Goal: Check status: Check status

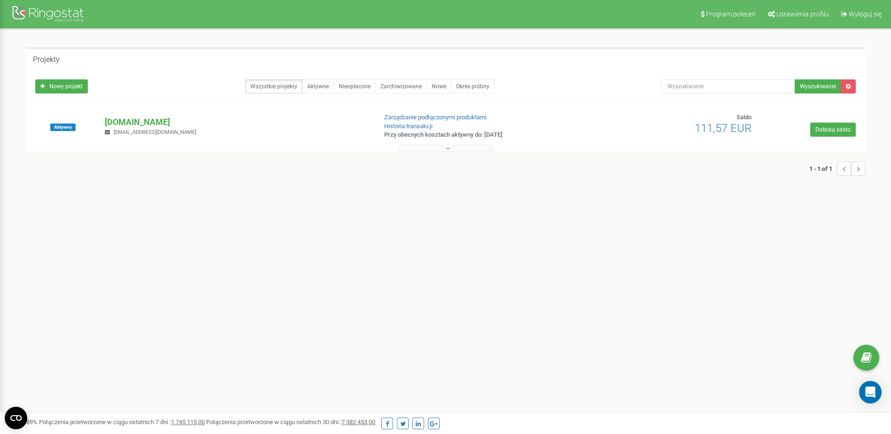
click at [452, 150] on button at bounding box center [446, 148] width 94 height 7
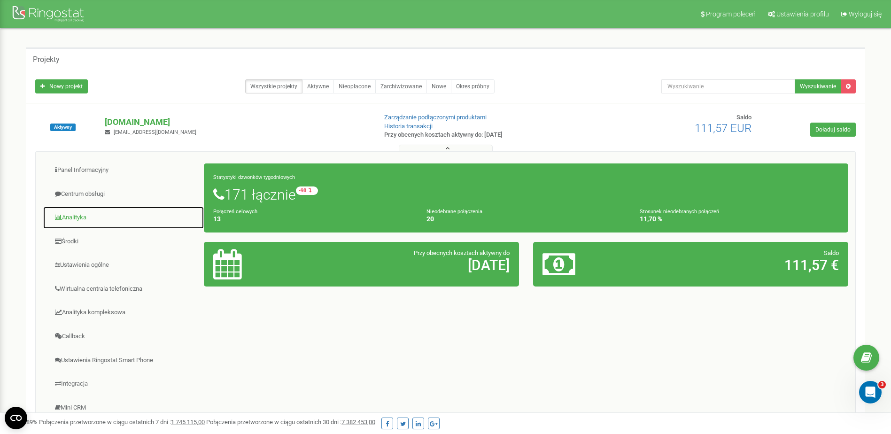
click at [86, 217] on link "Analityka" at bounding box center [124, 217] width 162 height 23
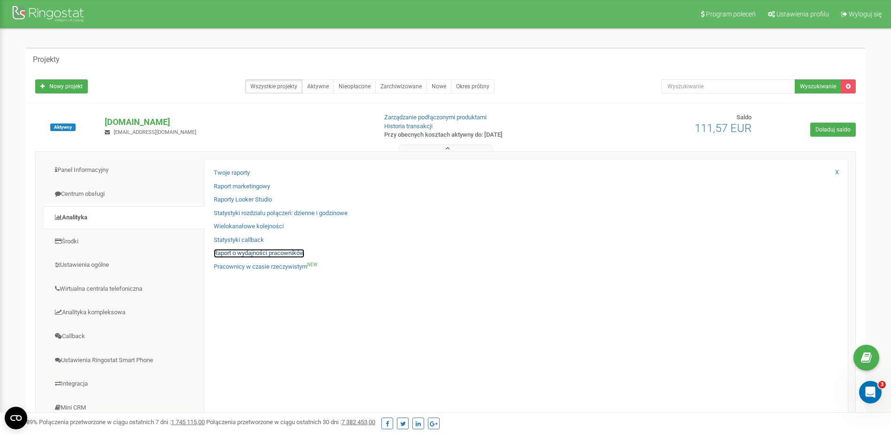
click at [269, 254] on link "Raport o wydajności pracowników" at bounding box center [259, 253] width 91 height 9
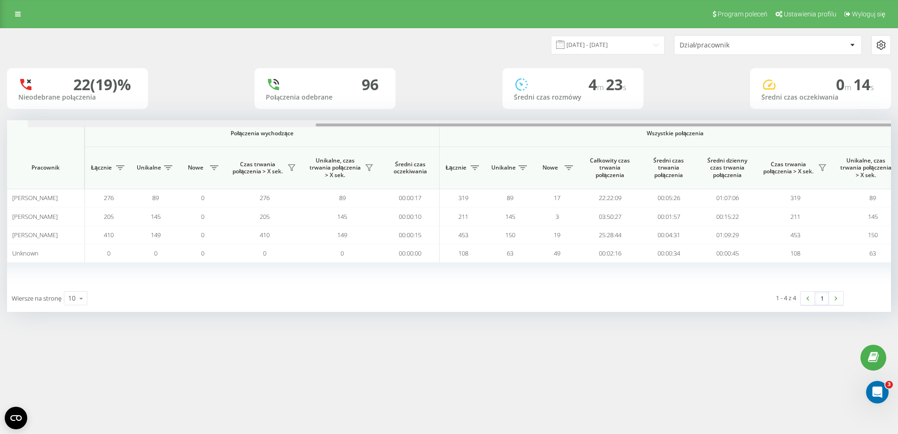
scroll to position [0, 427]
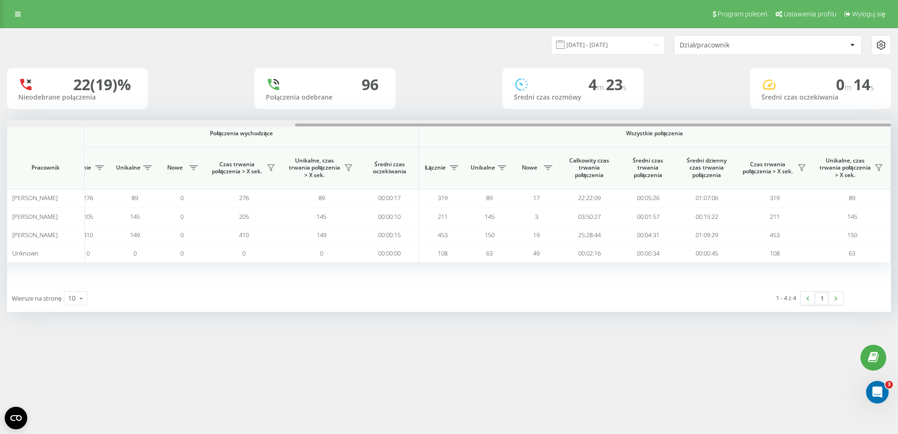
drag, startPoint x: 588, startPoint y: 125, endPoint x: 914, endPoint y: 128, distance: 326.1
click at [898, 128] on html "[DOMAIN_NAME] Projekty [DOMAIN_NAME] Panel Informacyjny Centrum obsługi Anality…" at bounding box center [449, 217] width 898 height 434
click at [643, 43] on input "[DATE] - [DATE]" at bounding box center [608, 45] width 114 height 18
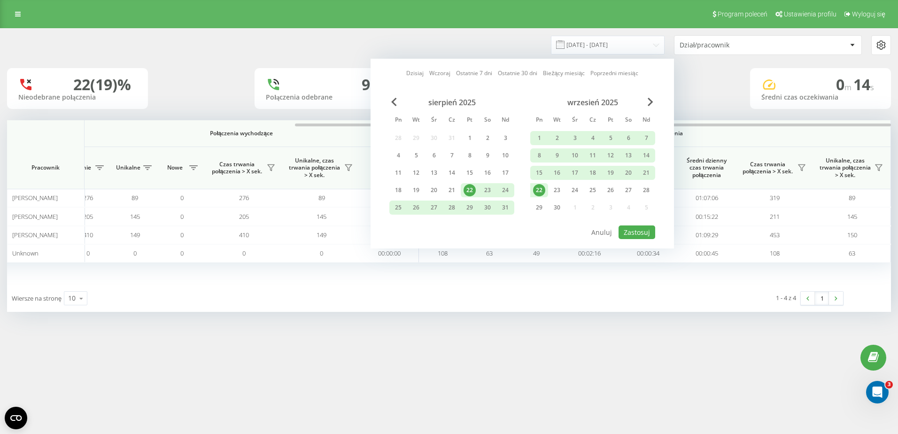
click at [538, 187] on div "22" at bounding box center [539, 190] width 12 height 12
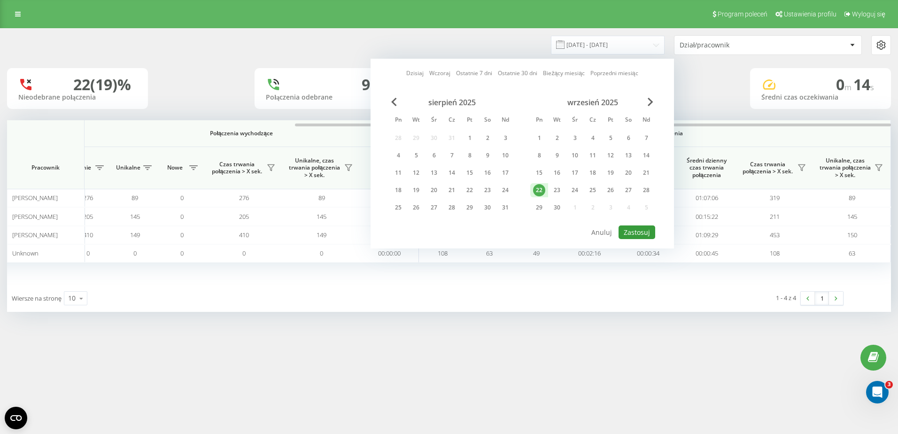
click at [636, 231] on button "Zastosuj" at bounding box center [637, 233] width 37 height 14
type input "[DATE] - [DATE]"
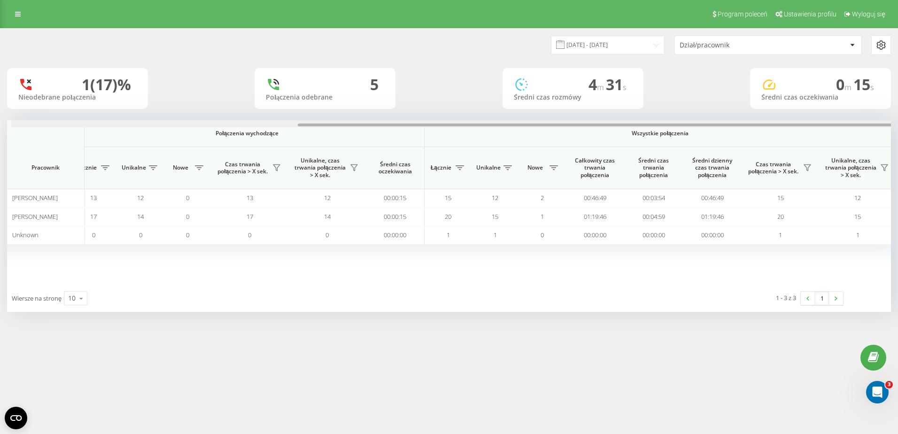
scroll to position [0, 427]
drag, startPoint x: 553, startPoint y: 125, endPoint x: 869, endPoint y: 127, distance: 316.2
click at [869, 127] on div at bounding box center [449, 123] width 884 height 7
